Goal: Information Seeking & Learning: Learn about a topic

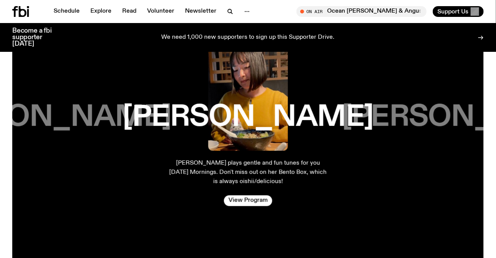
scroll to position [1249, 0]
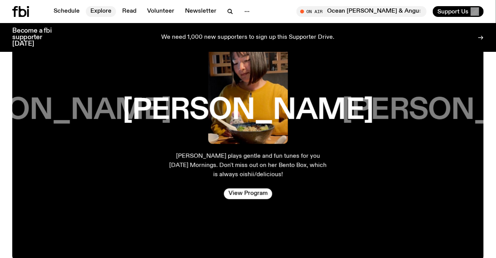
click at [104, 13] on link "Explore" at bounding box center [101, 11] width 30 height 11
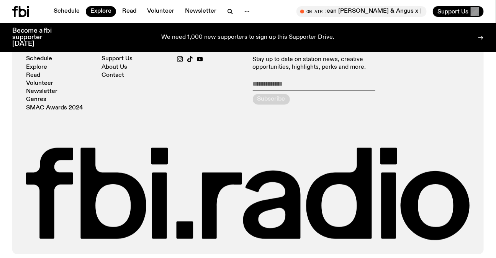
scroll to position [1430, 0]
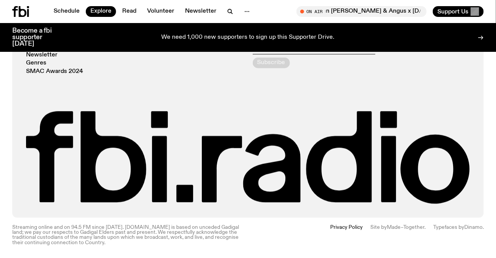
click at [205, 28] on div "We need 1,000 new supporters to sign up this Supporter Drive." at bounding box center [247, 38] width 361 height 20
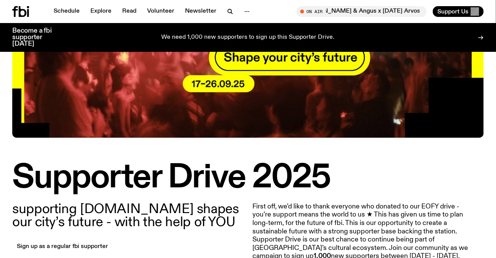
scroll to position [203, 0]
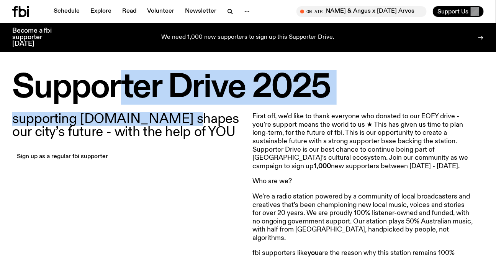
drag, startPoint x: 146, startPoint y: 100, endPoint x: 167, endPoint y: 120, distance: 29.8
click at [167, 120] on p "supporting fbi.radio shapes our city’s future - with the help of YOU" at bounding box center [127, 125] width 231 height 26
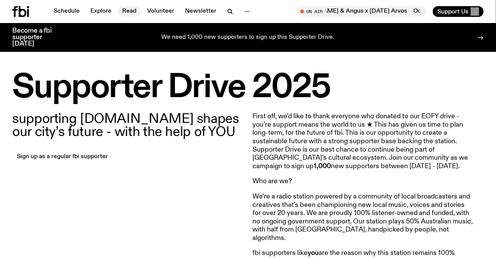
click at [131, 13] on link "Read" at bounding box center [129, 11] width 23 height 11
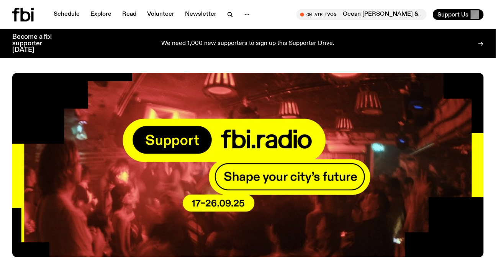
click at [20, 16] on icon at bounding box center [22, 15] width 21 height 14
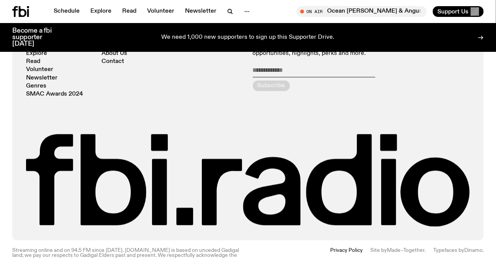
scroll to position [1656, 0]
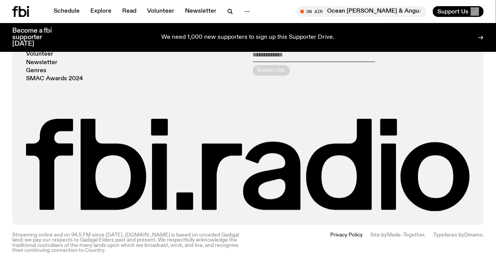
click at [409, 68] on div "Radio Schedule Explore Read Volunteer Newsletter Genres SMAC Awards 2024 Statio…" at bounding box center [248, 112] width 444 height 197
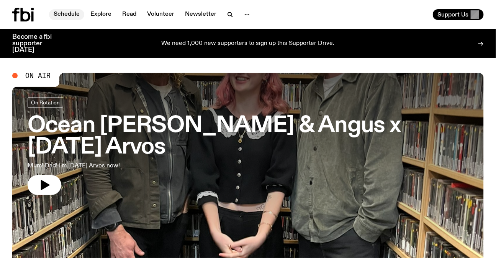
click at [67, 15] on link "Schedule" at bounding box center [66, 14] width 35 height 11
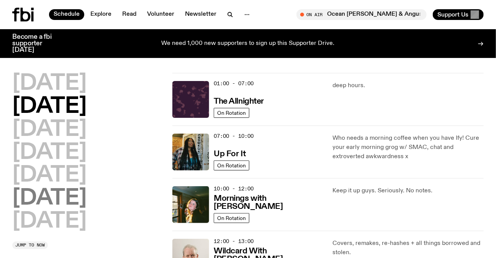
click at [77, 191] on h2 "[DATE]" at bounding box center [49, 197] width 74 height 21
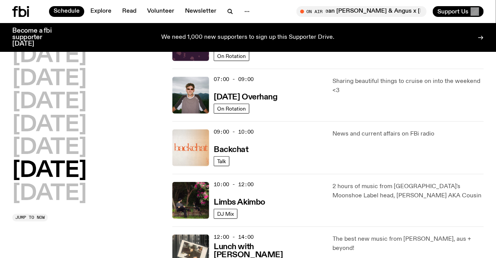
scroll to position [91, 0]
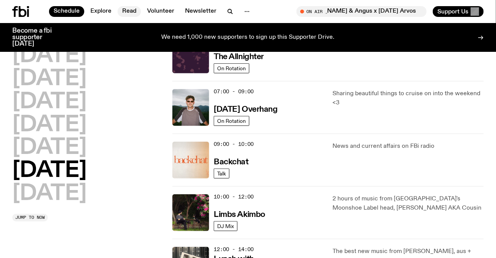
click at [135, 11] on link "Read" at bounding box center [129, 11] width 23 height 11
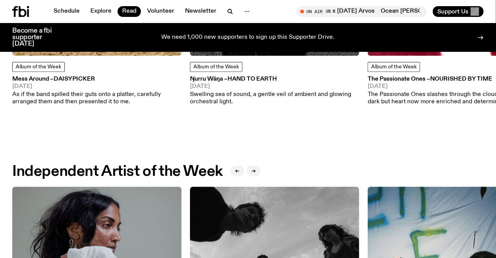
scroll to position [656, 0]
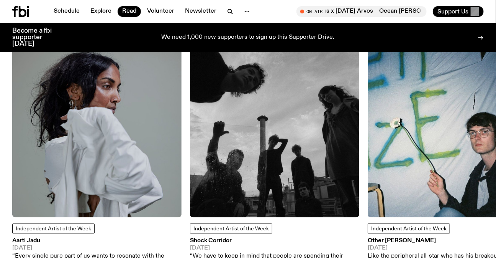
click at [101, 149] on img at bounding box center [96, 132] width 169 height 169
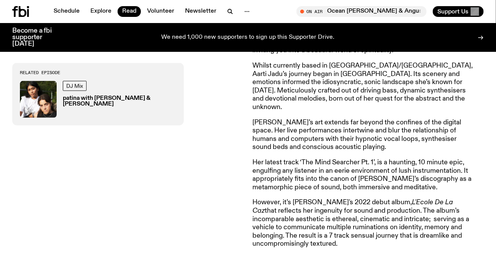
scroll to position [621, 0]
